Goal: Transaction & Acquisition: Purchase product/service

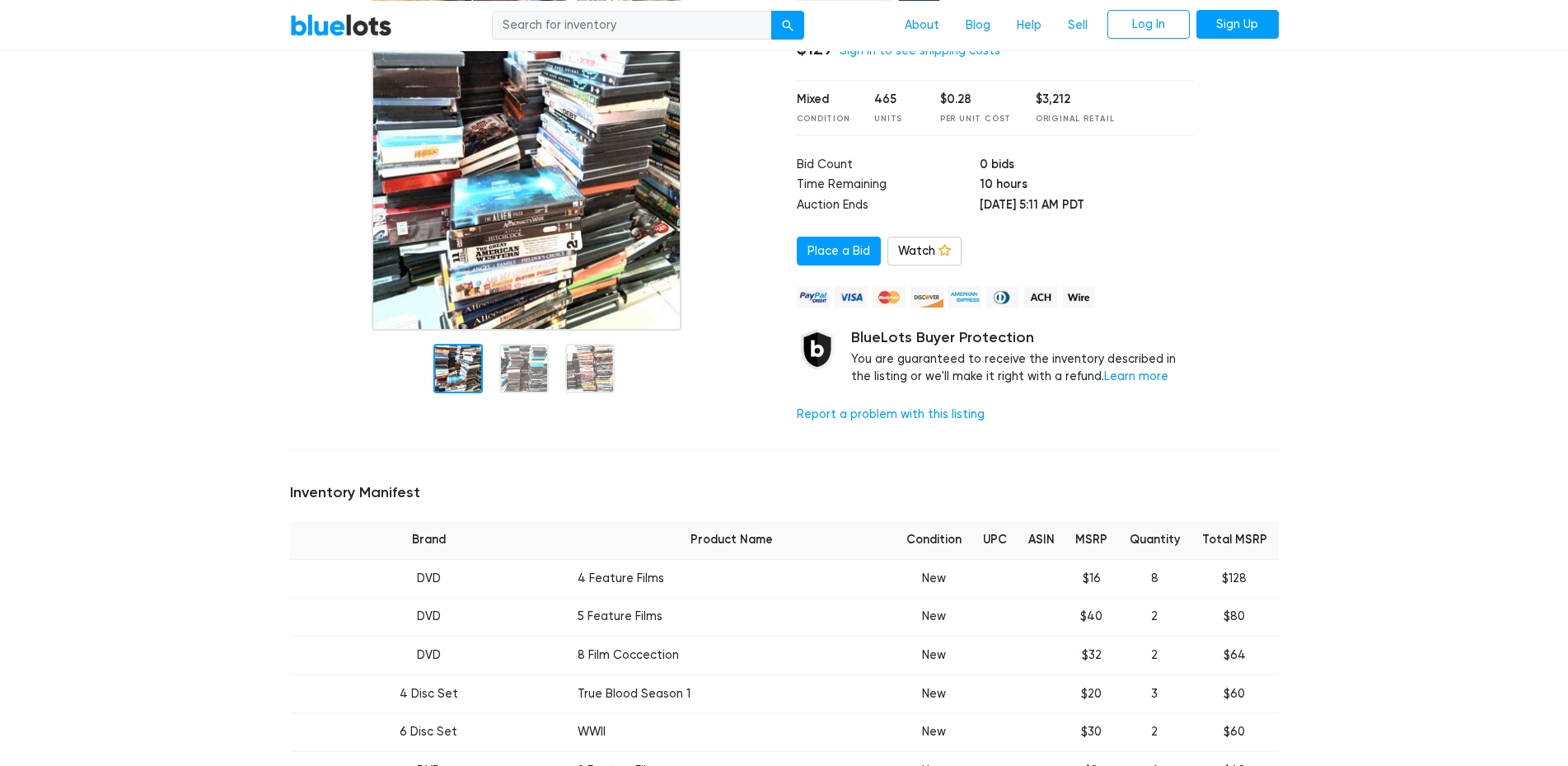
scroll to position [252, 0]
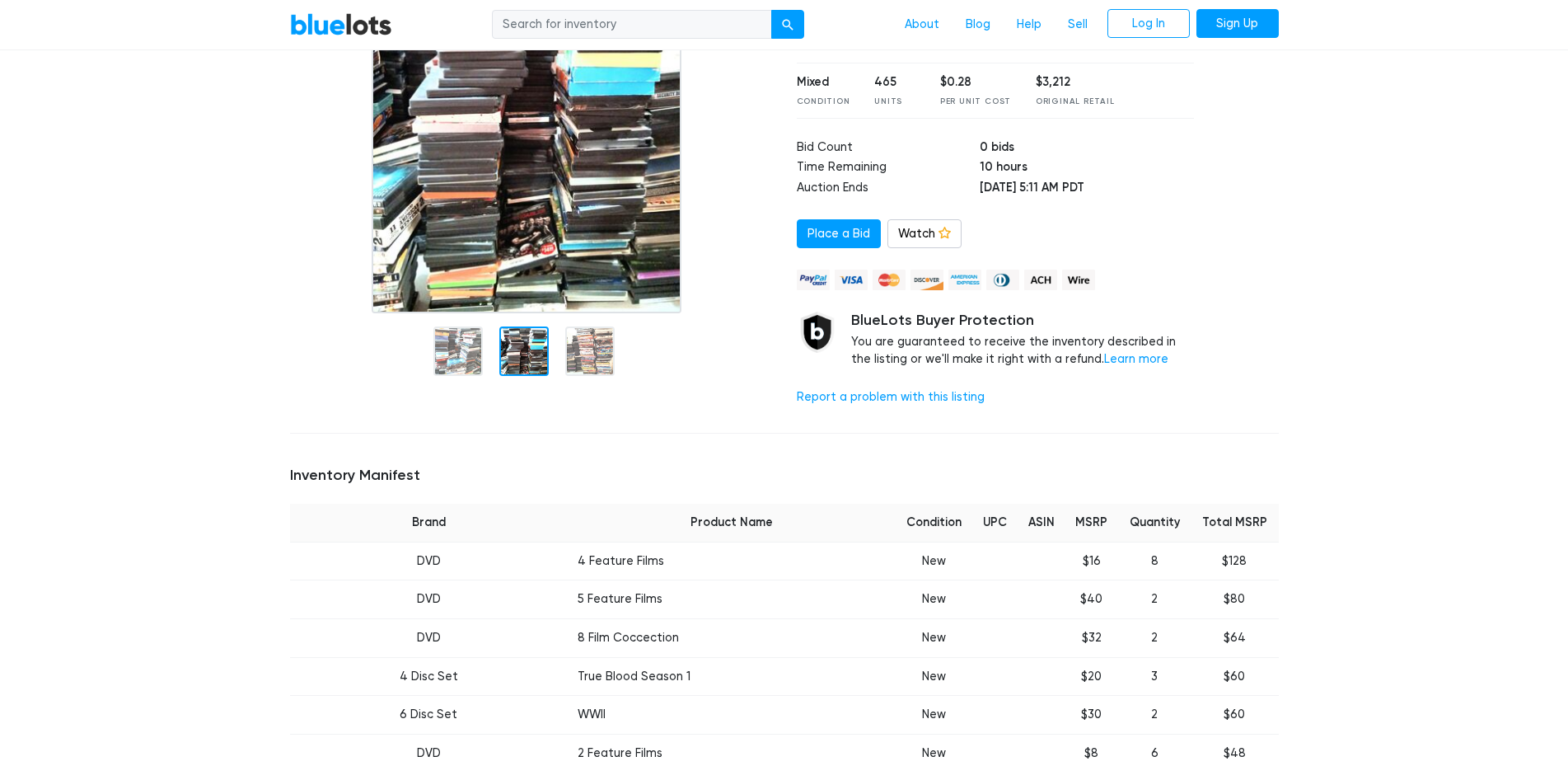
click at [534, 356] on div at bounding box center [524, 352] width 50 height 50
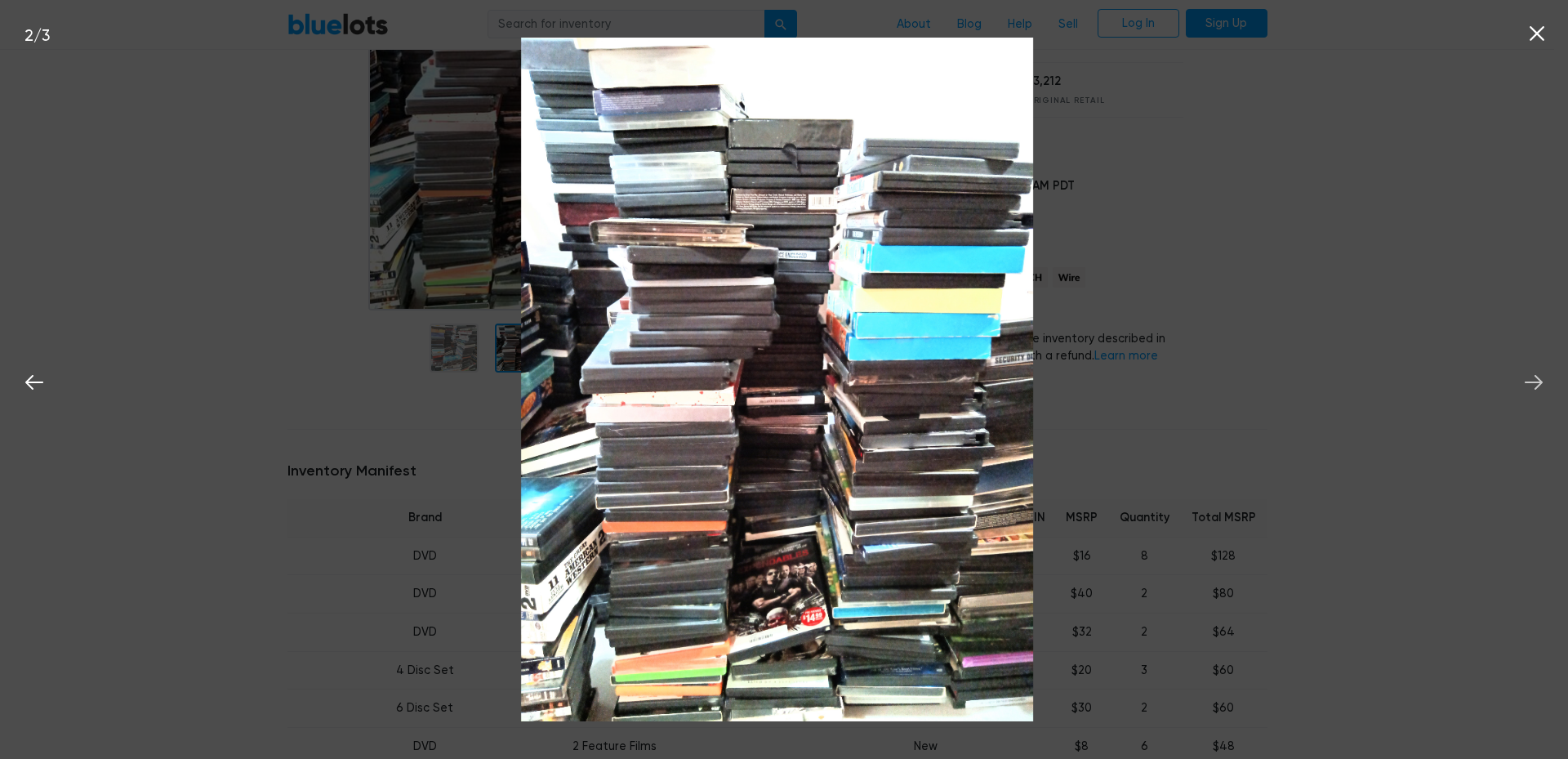
click at [1536, 380] on icon at bounding box center [1533, 382] width 25 height 25
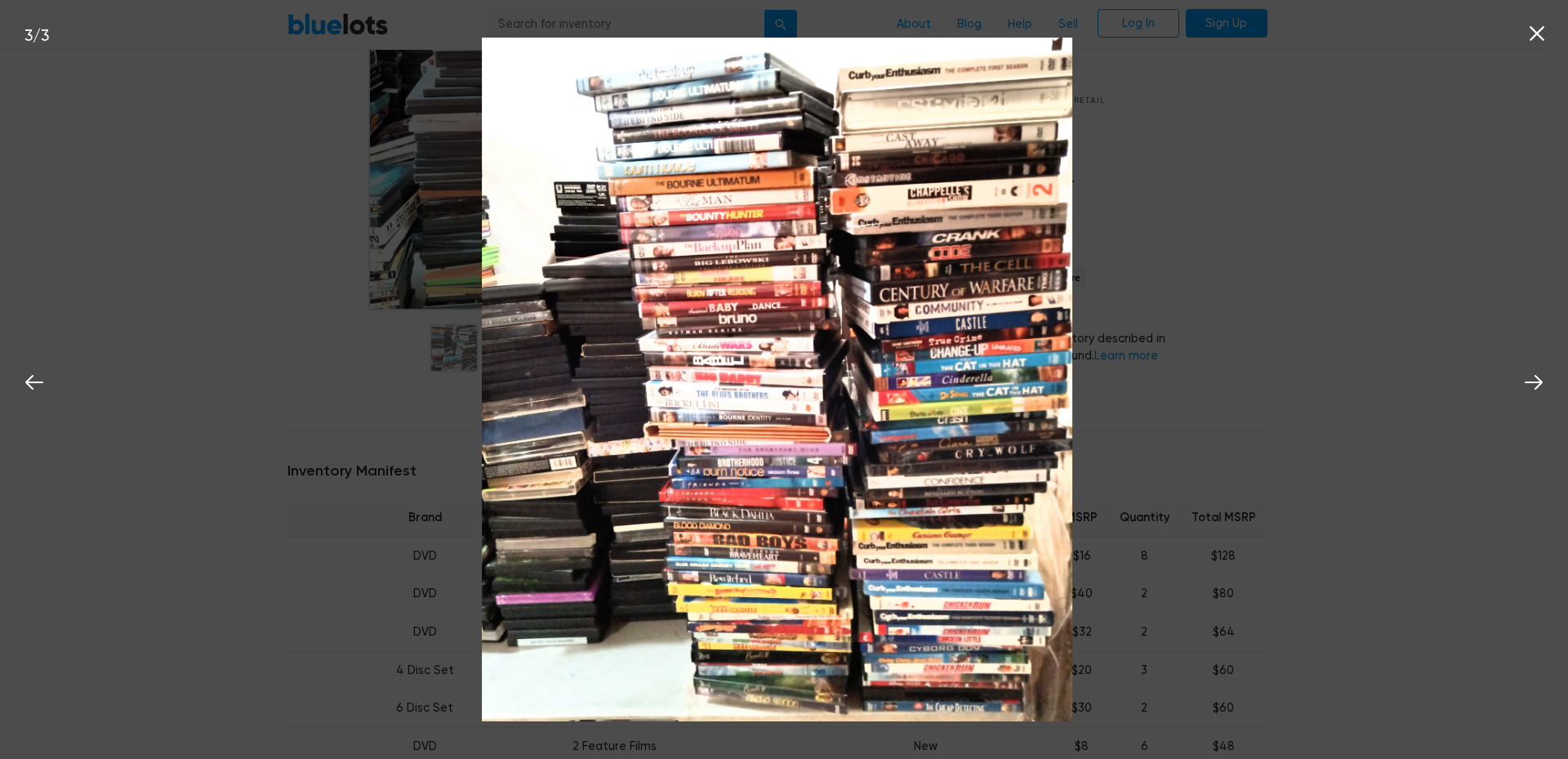
click at [1534, 30] on icon at bounding box center [1536, 33] width 25 height 25
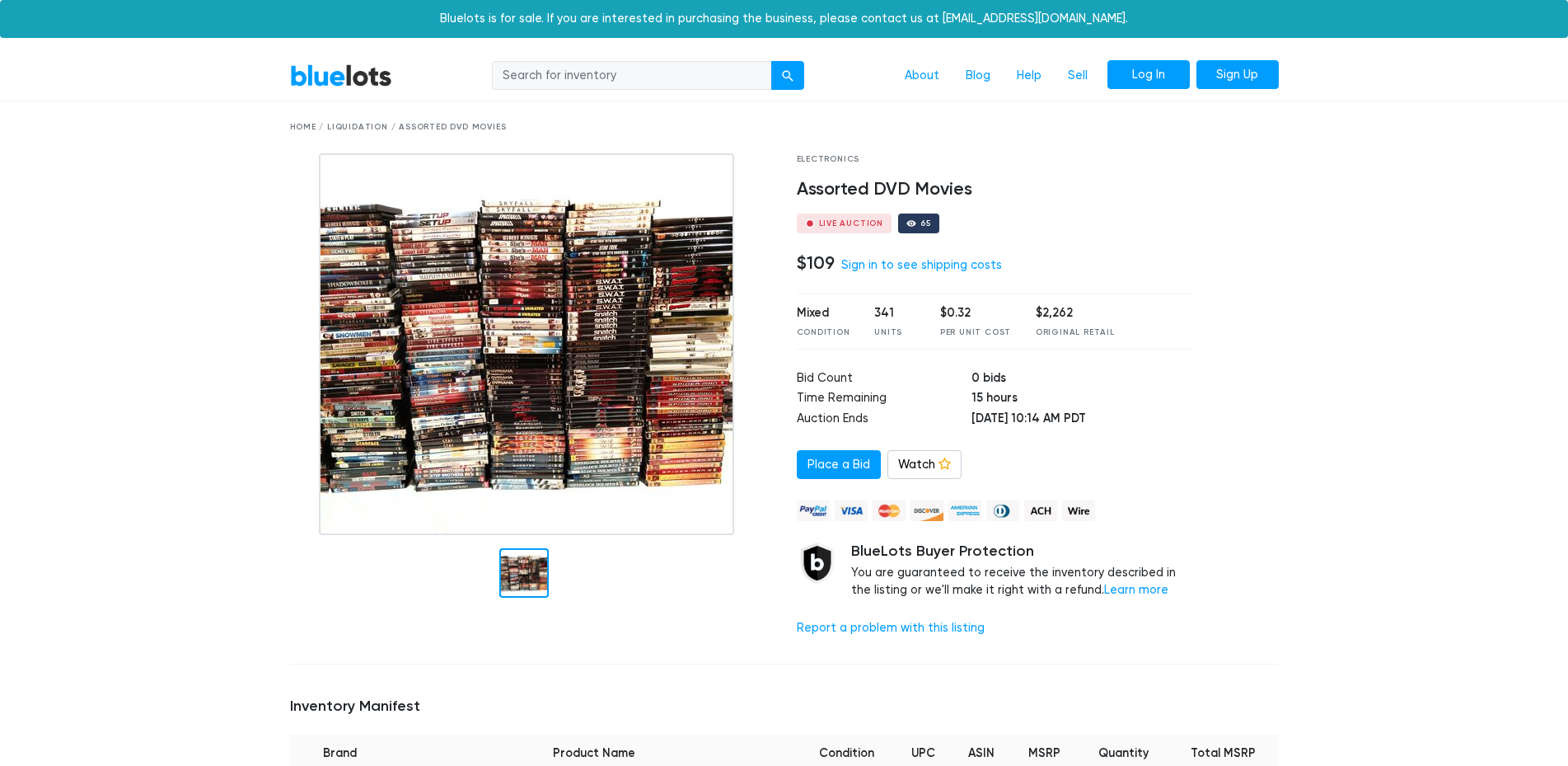
click at [1142, 79] on link "Log In" at bounding box center [1149, 75] width 82 height 30
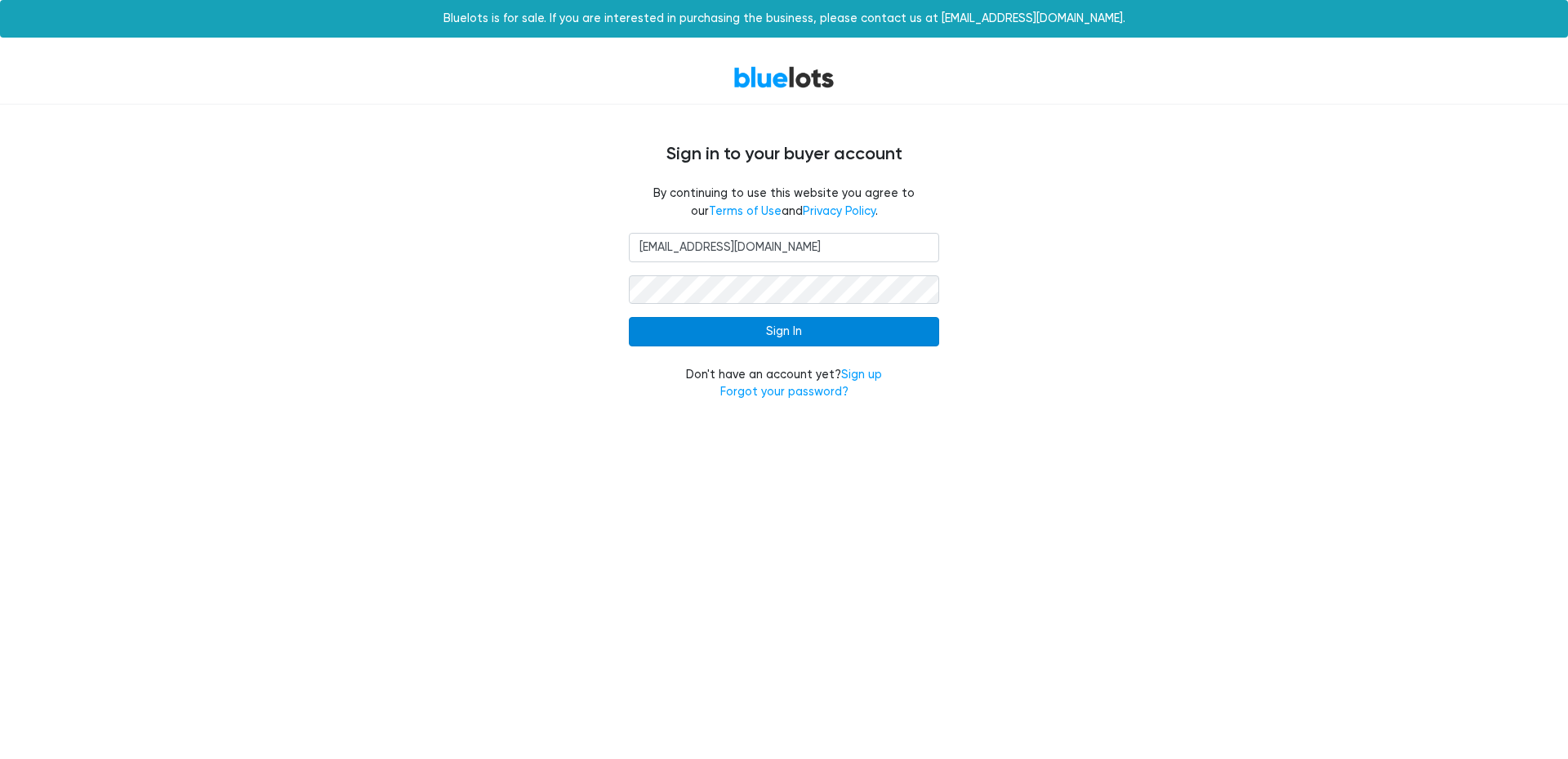
type input "[EMAIL_ADDRESS][DOMAIN_NAME]"
click at [764, 342] on input "Sign In" at bounding box center [784, 331] width 310 height 30
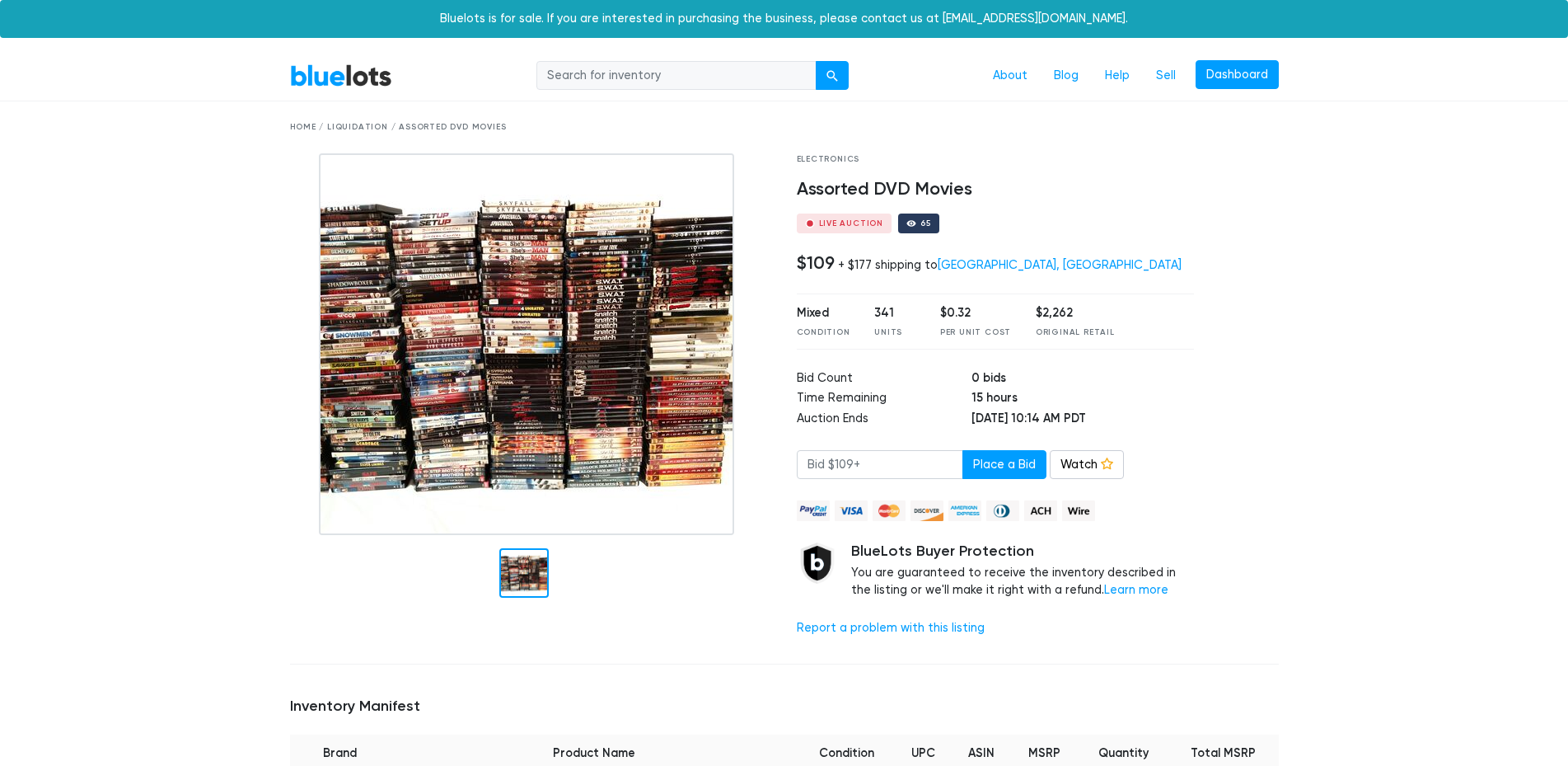
click at [570, 408] on img at bounding box center [526, 344] width 415 height 382
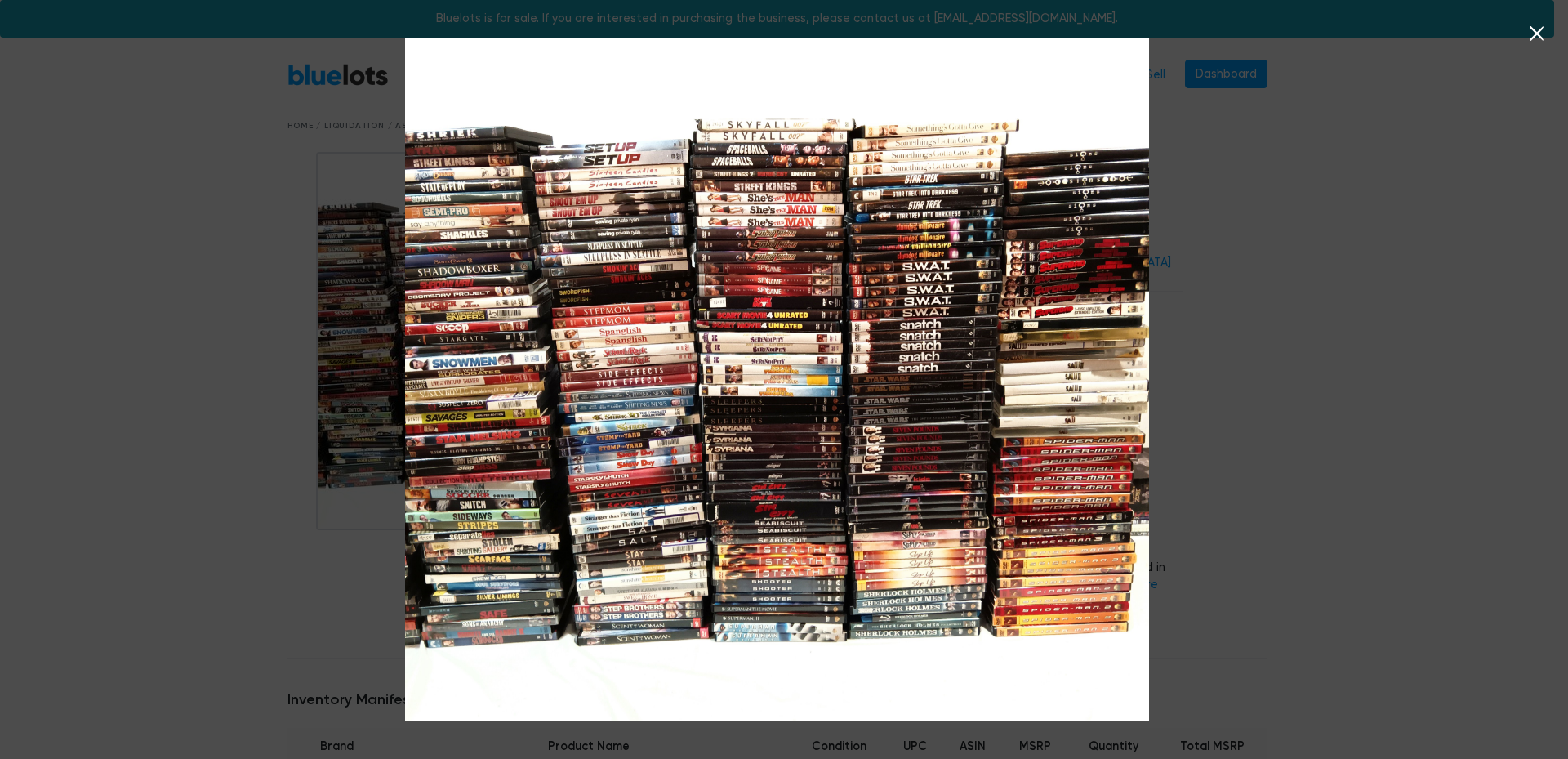
click at [1536, 34] on icon at bounding box center [1536, 33] width 14 height 14
